Goal: Information Seeking & Learning: Learn about a topic

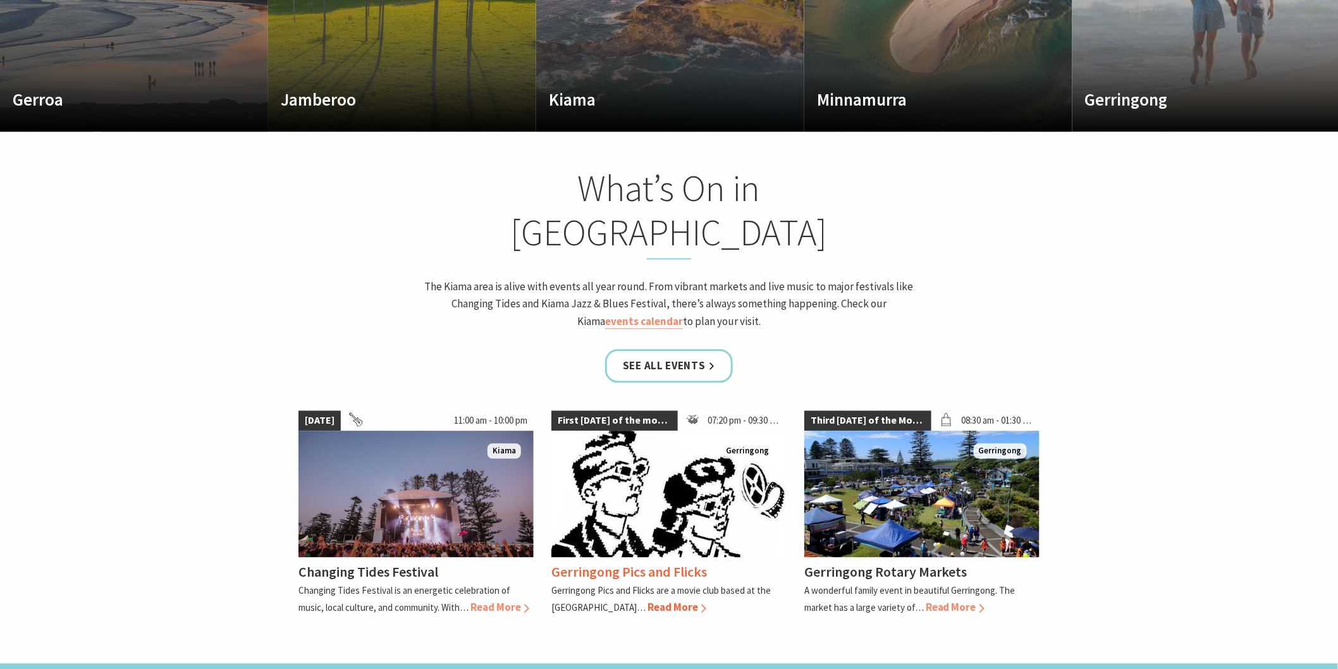
scroll to position [1054, 0]
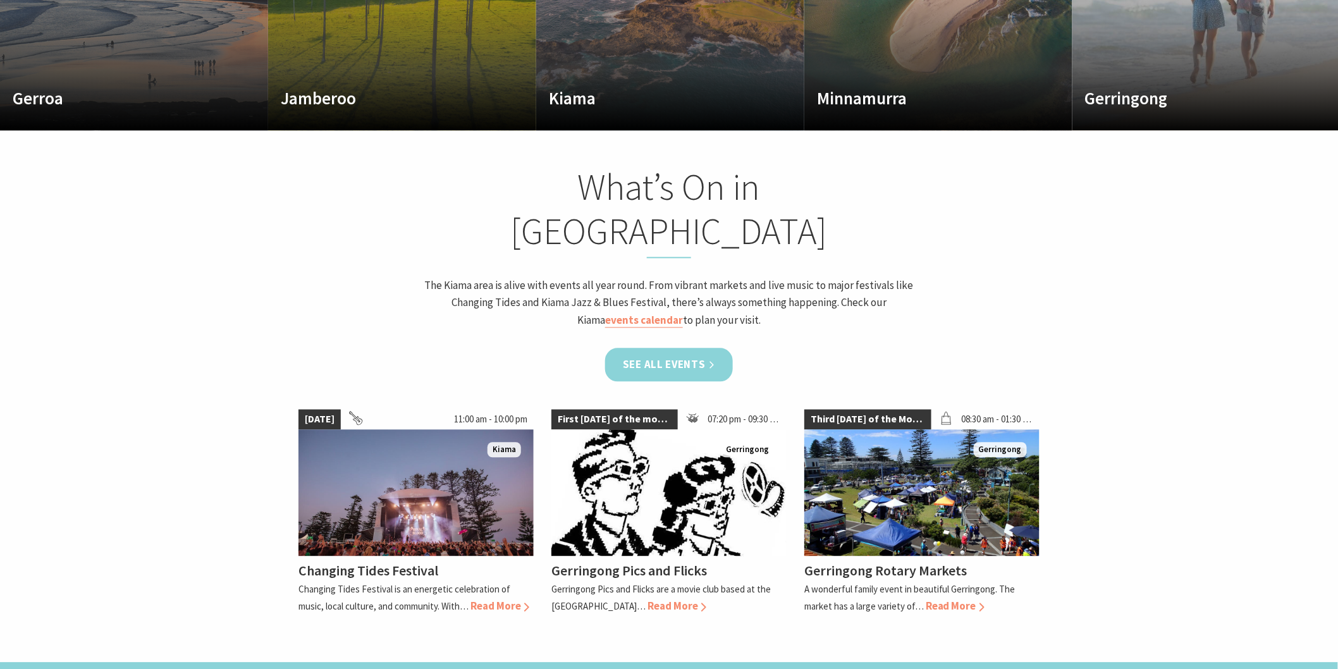
click at [671, 348] on link "See all Events" at bounding box center [669, 365] width 128 height 34
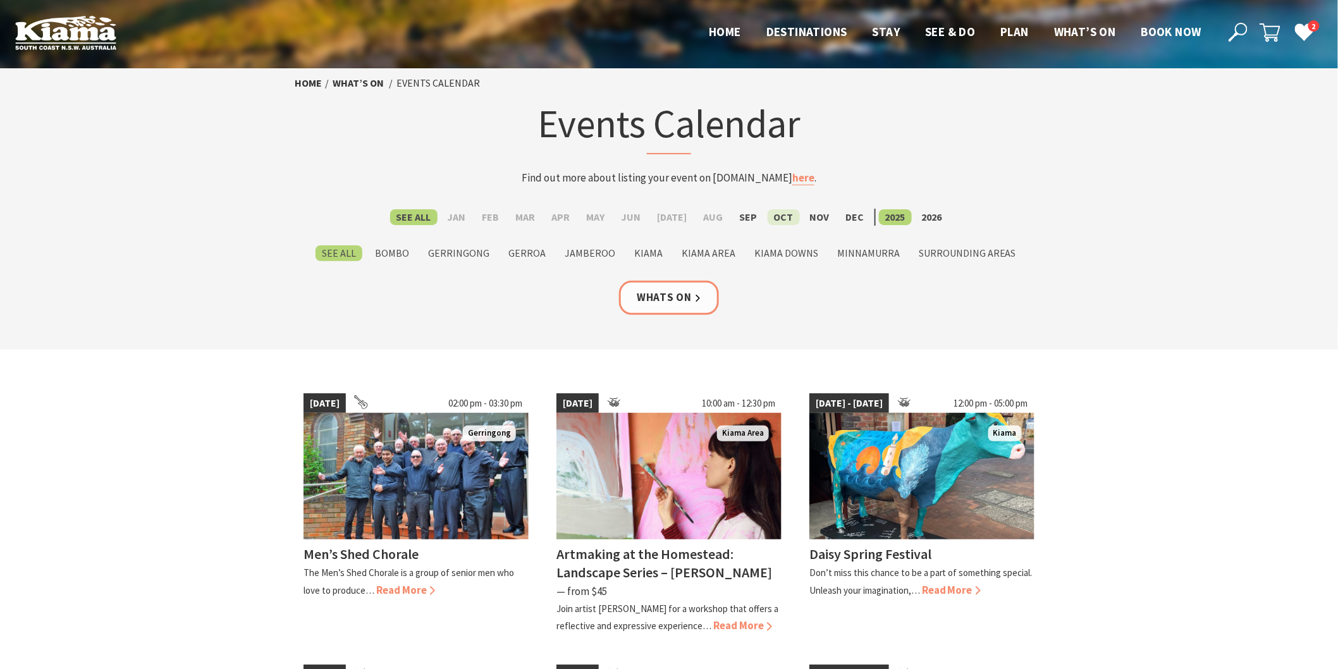
click at [781, 213] on label "Oct" at bounding box center [784, 217] width 32 height 16
click at [0, 0] on input "Oct" at bounding box center [0, 0] width 0 height 0
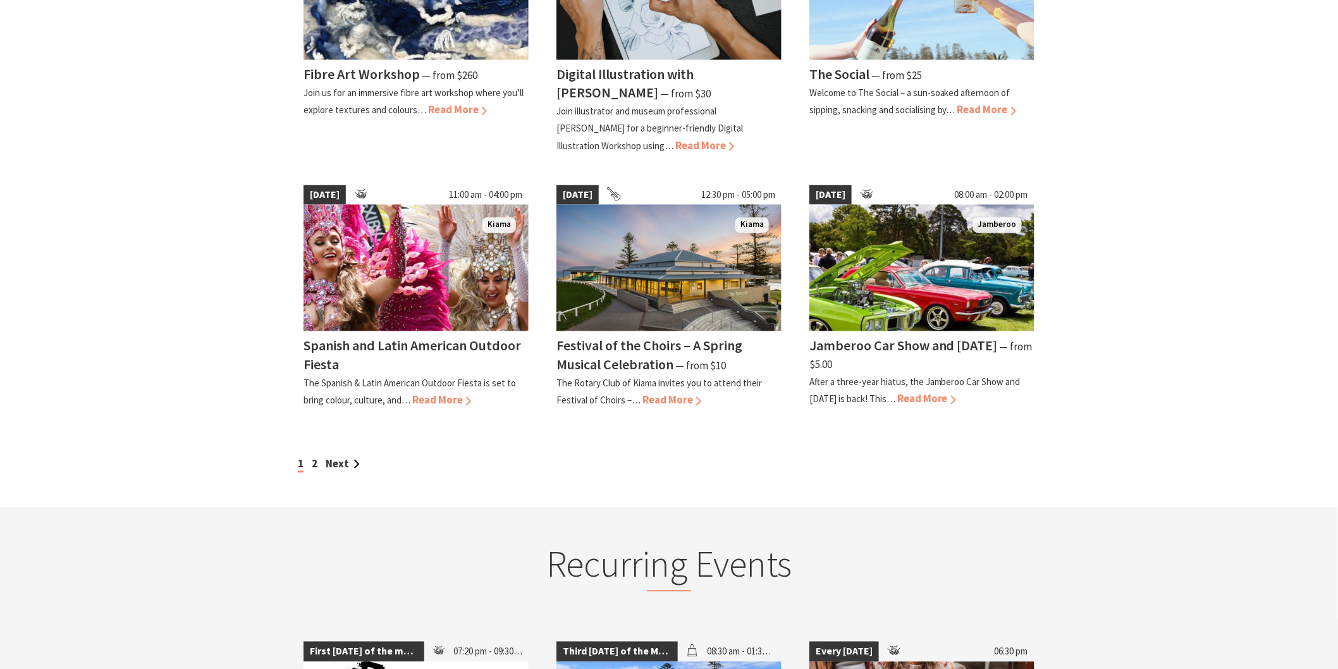
scroll to position [1054, 0]
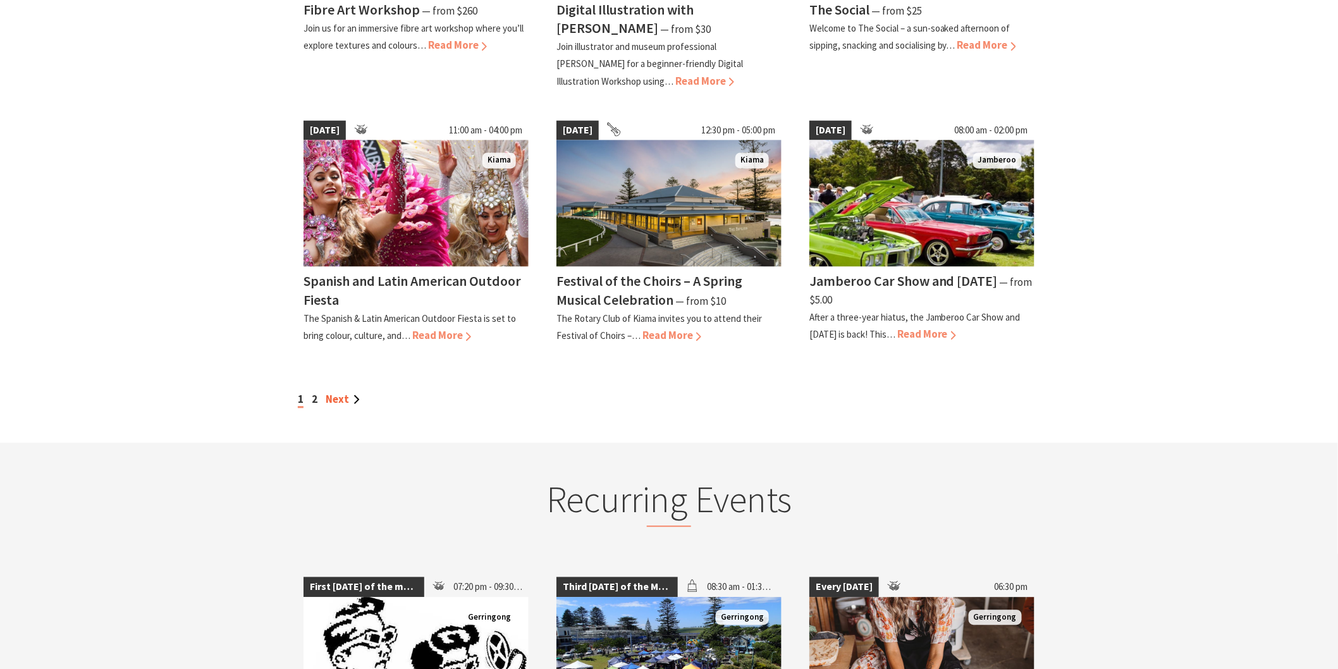
click at [330, 392] on link "Next" at bounding box center [343, 399] width 34 height 14
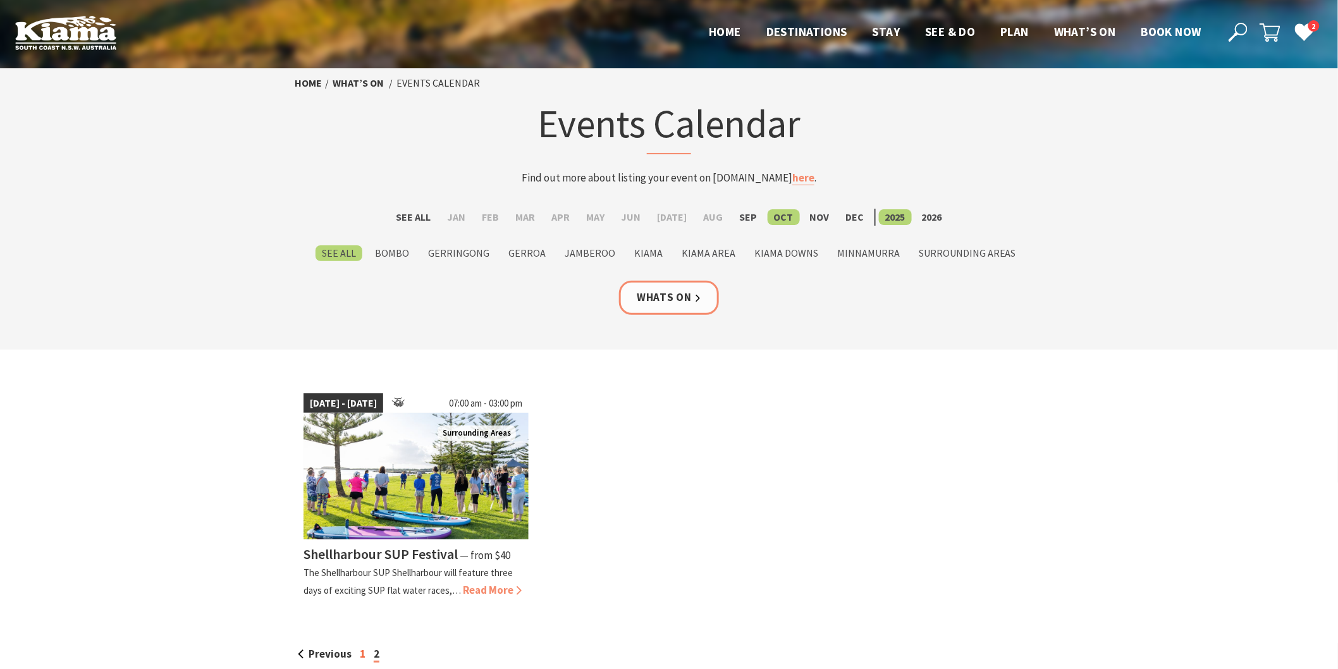
click at [360, 653] on link "1" at bounding box center [363, 654] width 6 height 14
